Goal: Obtain resource: Obtain resource

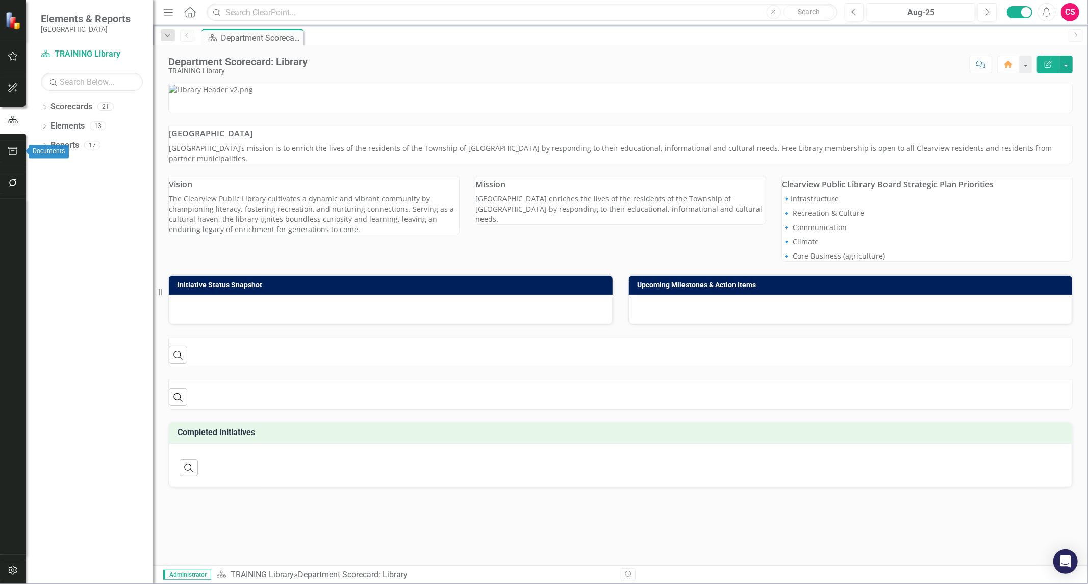
click at [16, 153] on icon "button" at bounding box center [12, 151] width 9 height 8
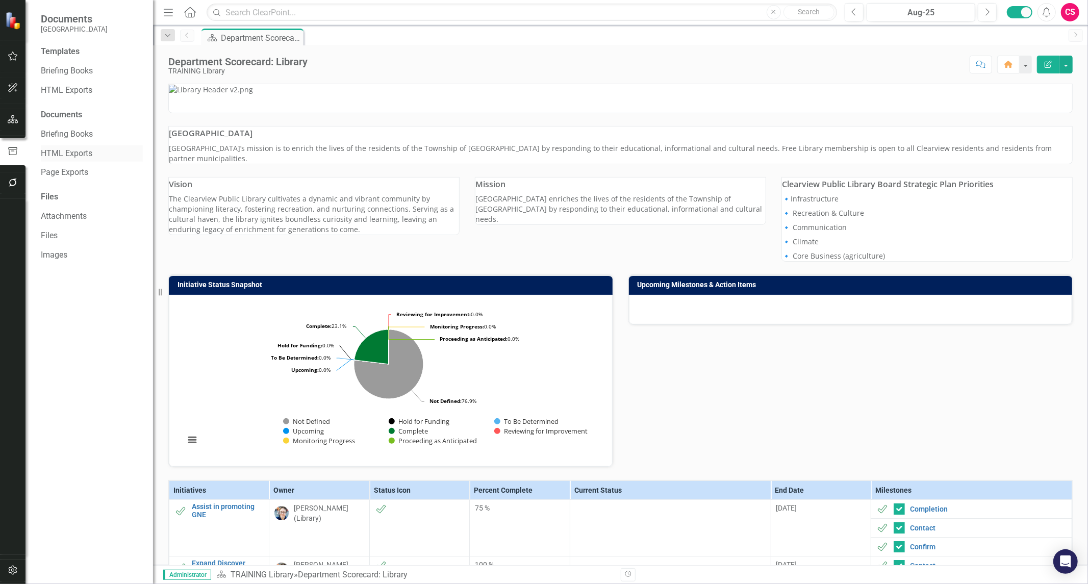
click at [77, 148] on link "HTML Exports" at bounding box center [92, 154] width 102 height 12
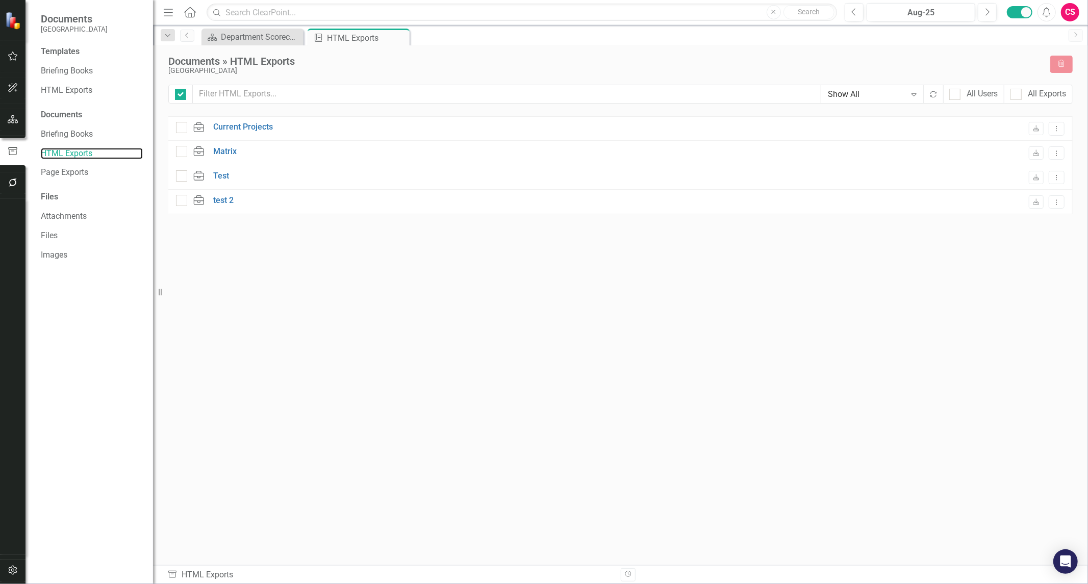
checkbox input "false"
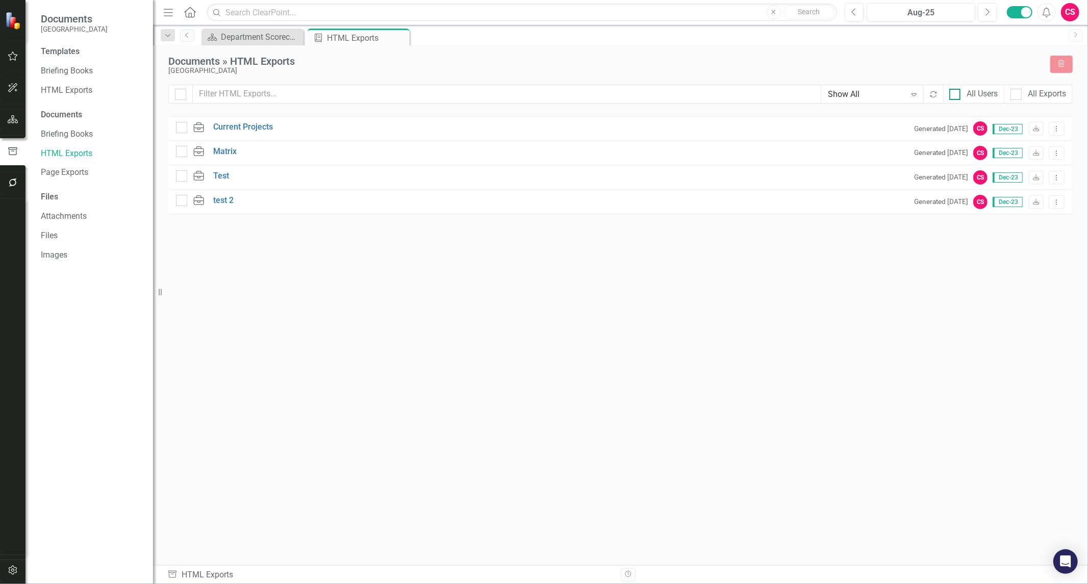
click at [953, 97] on div at bounding box center [954, 94] width 11 height 11
click at [953, 95] on input "All Users" at bounding box center [952, 92] width 7 height 7
checkbox input "true"
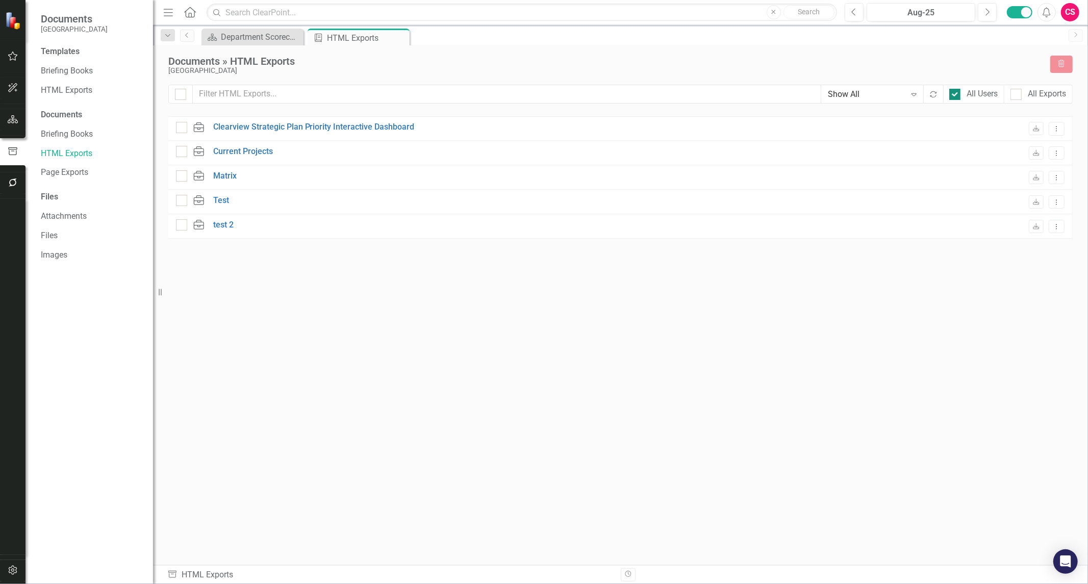
checkbox input "false"
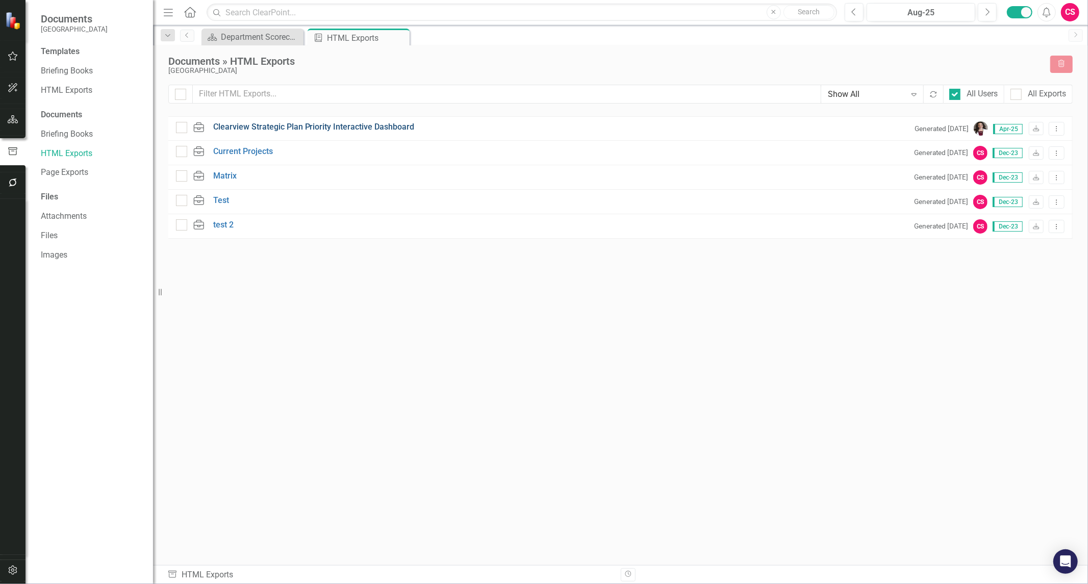
click at [347, 124] on link "Clearview Strategic Plan Priority Interactive Dashboard" at bounding box center [313, 127] width 201 height 12
click at [75, 67] on link "Briefing Books" at bounding box center [92, 71] width 102 height 12
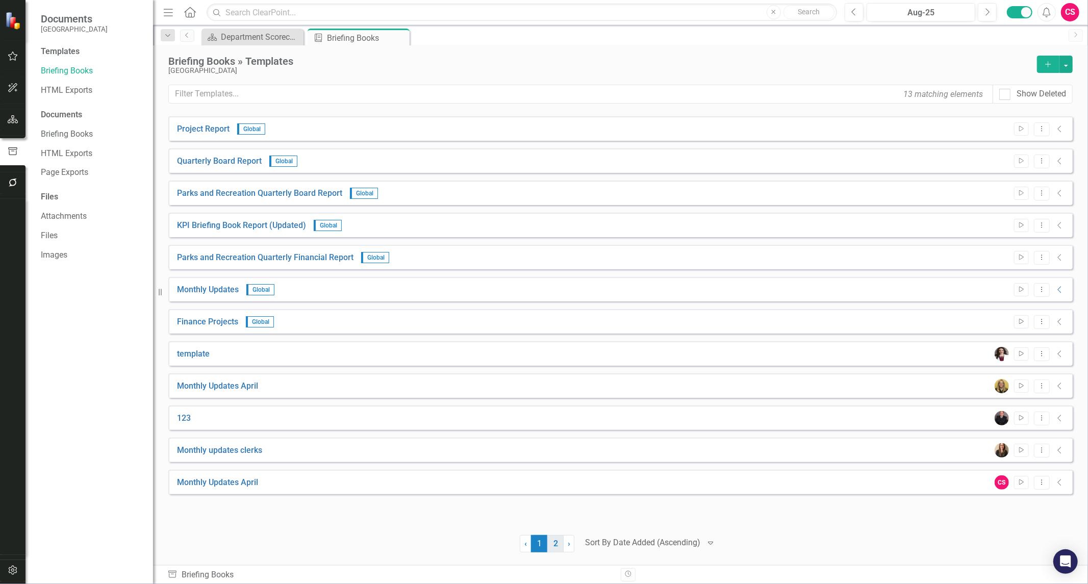
click at [562, 538] on link "2" at bounding box center [555, 543] width 16 height 17
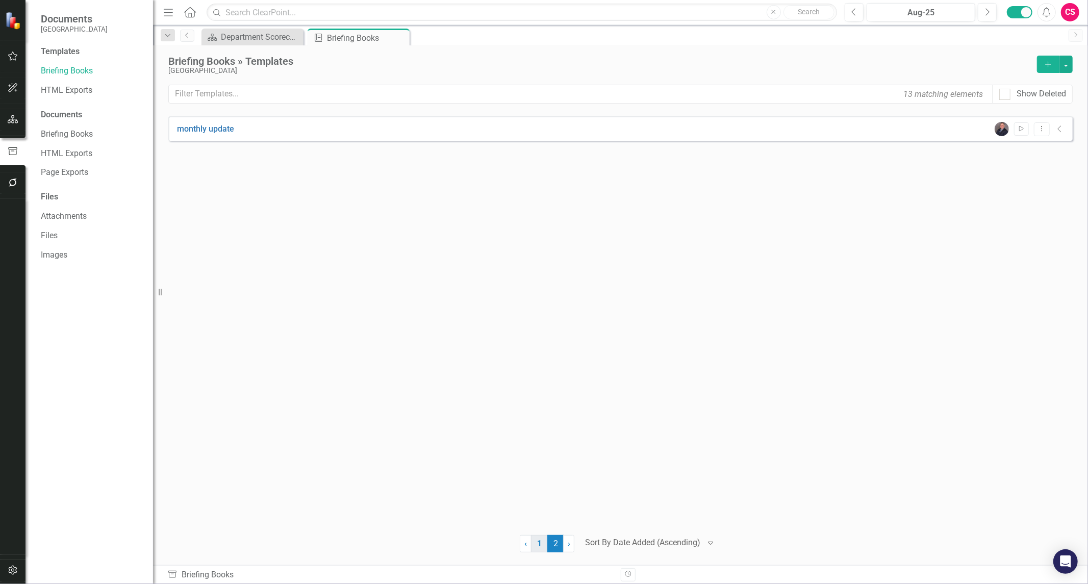
click at [538, 545] on link "1" at bounding box center [539, 543] width 16 height 17
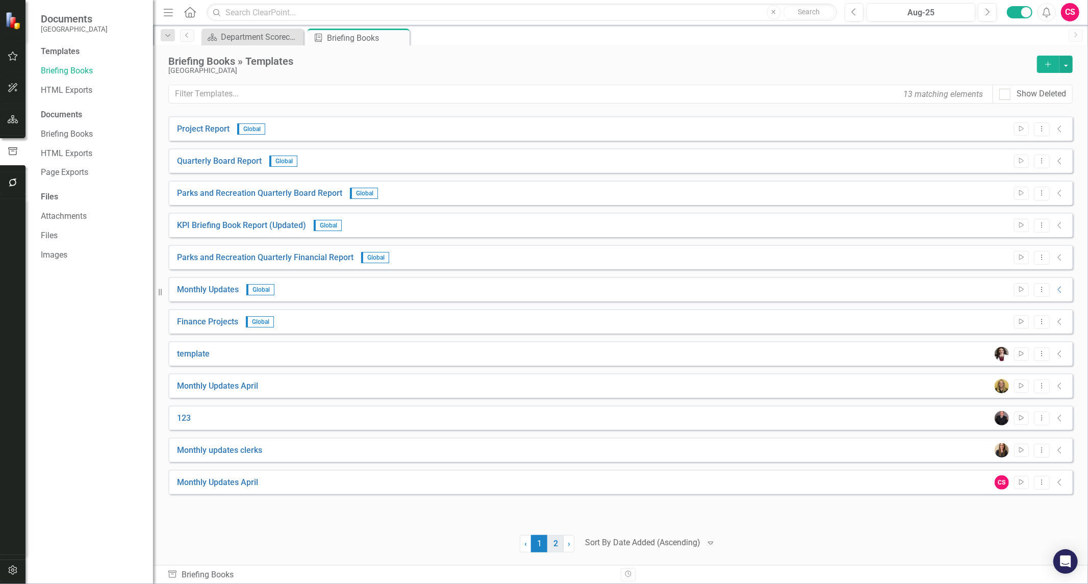
click at [549, 538] on link "2" at bounding box center [555, 543] width 16 height 17
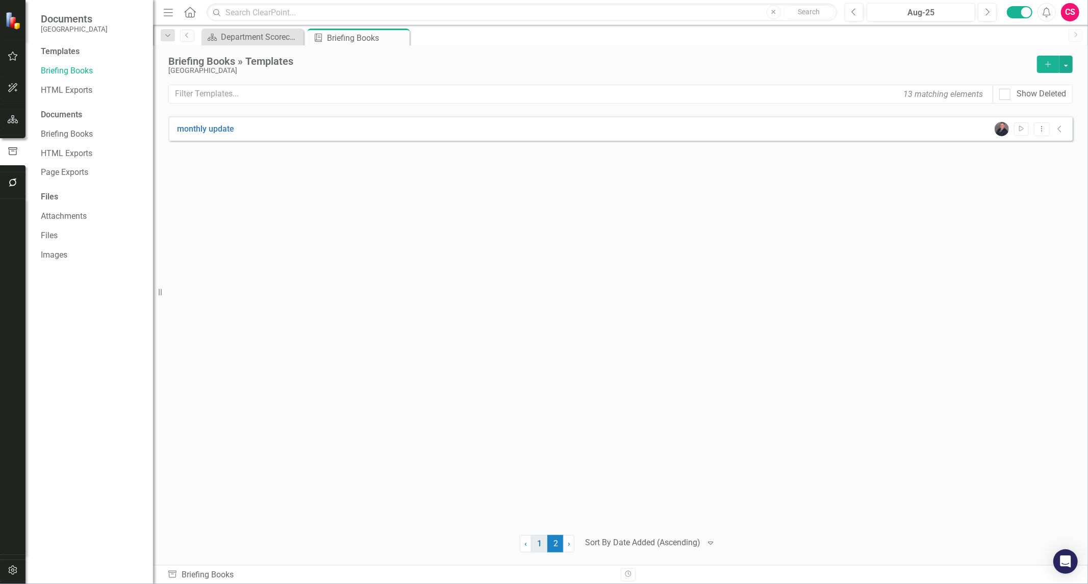
click at [536, 541] on link "1" at bounding box center [539, 543] width 16 height 17
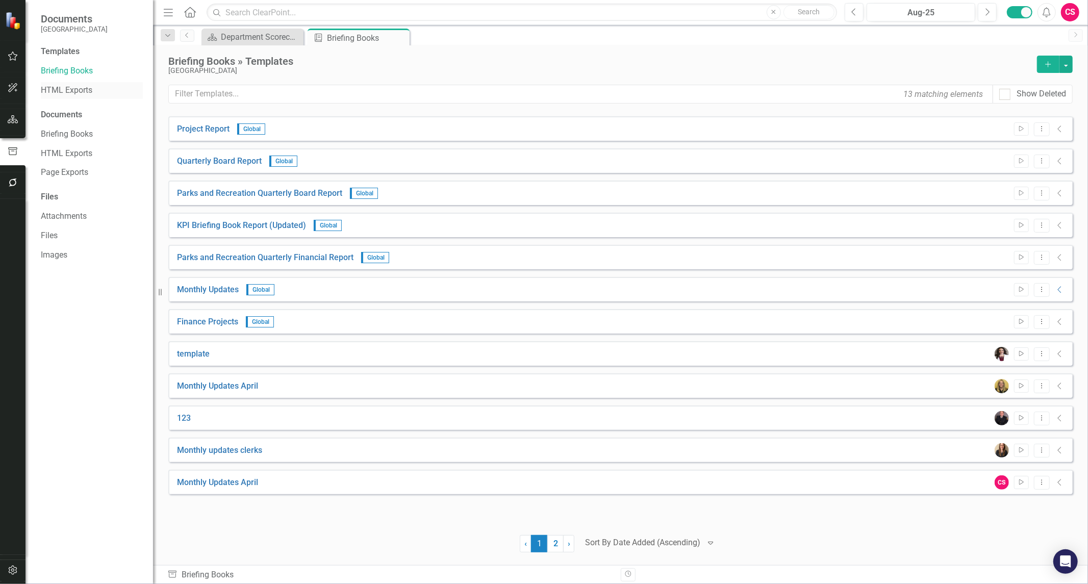
click at [69, 91] on link "HTML Exports" at bounding box center [92, 91] width 102 height 12
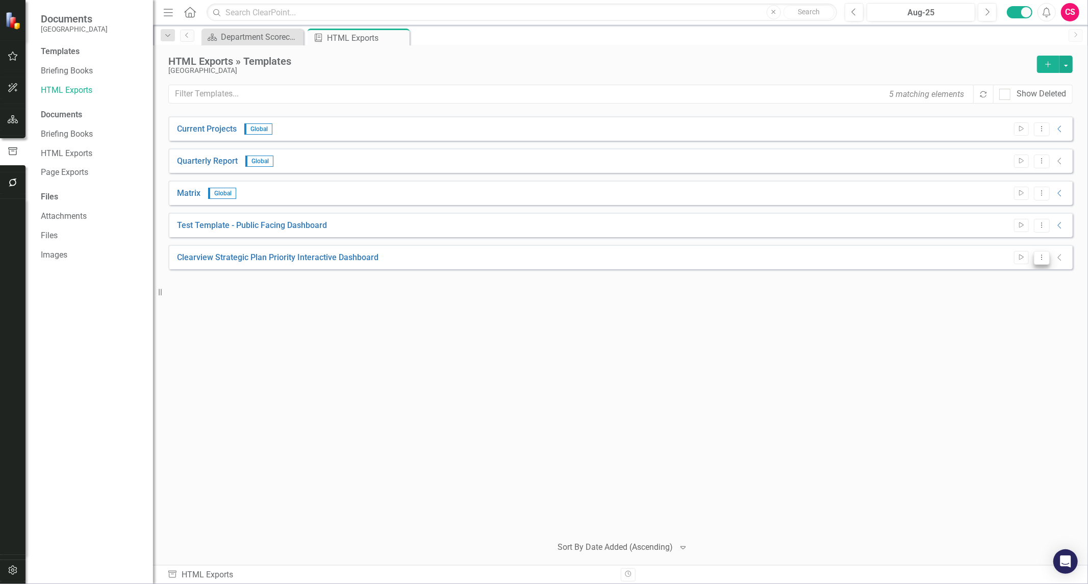
click at [1041, 255] on icon "Dropdown Menu" at bounding box center [1041, 257] width 9 height 7
click at [998, 314] on link "Edit Edit Template" at bounding box center [1001, 312] width 94 height 19
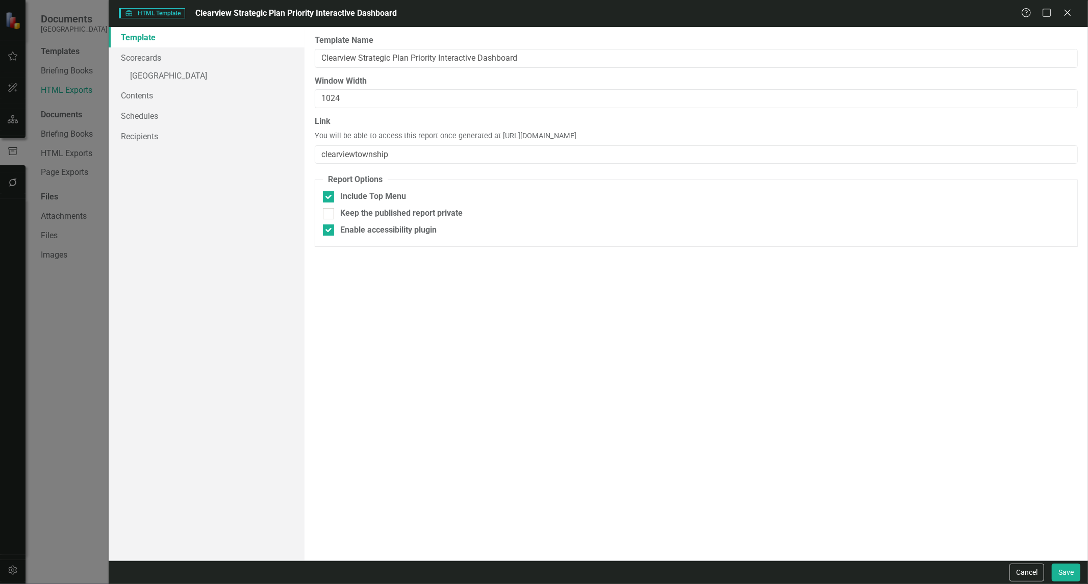
drag, startPoint x: 710, startPoint y: 135, endPoint x: 498, endPoint y: 136, distance: 212.1
click at [498, 136] on div "Link You will be able to access this report once generated at [URL][DOMAIN_NAME…" at bounding box center [696, 140] width 763 height 48
copy span "[URL][DOMAIN_NAME]"
click at [1066, 12] on icon at bounding box center [1067, 13] width 8 height 8
